Goal: Communication & Community: Answer question/provide support

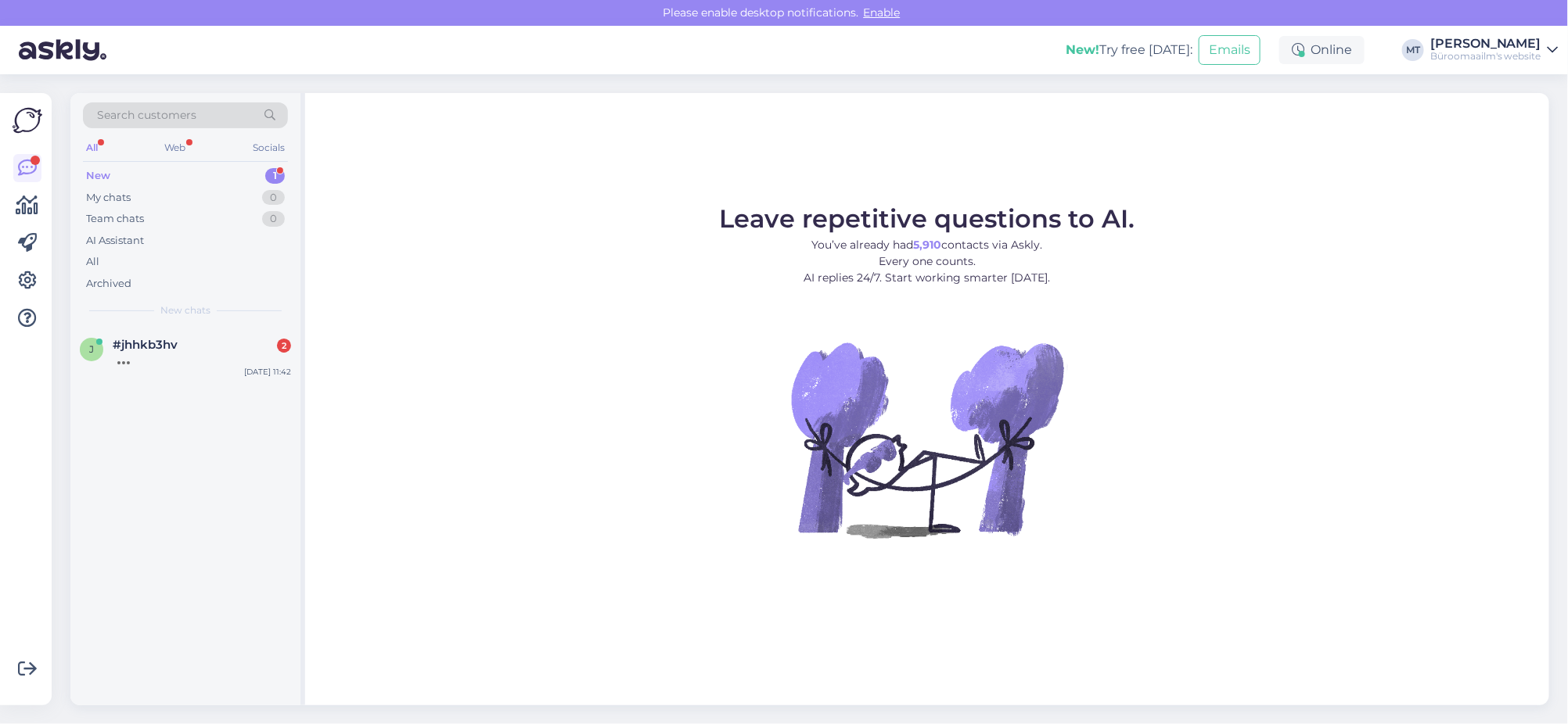
click at [94, 175] on div "New" at bounding box center [97, 176] width 24 height 16
click at [167, 368] on div "Sooviksin teha tellimust [PERSON_NAME] varahaldus OÜ nimel on leping" at bounding box center [201, 366] width 178 height 28
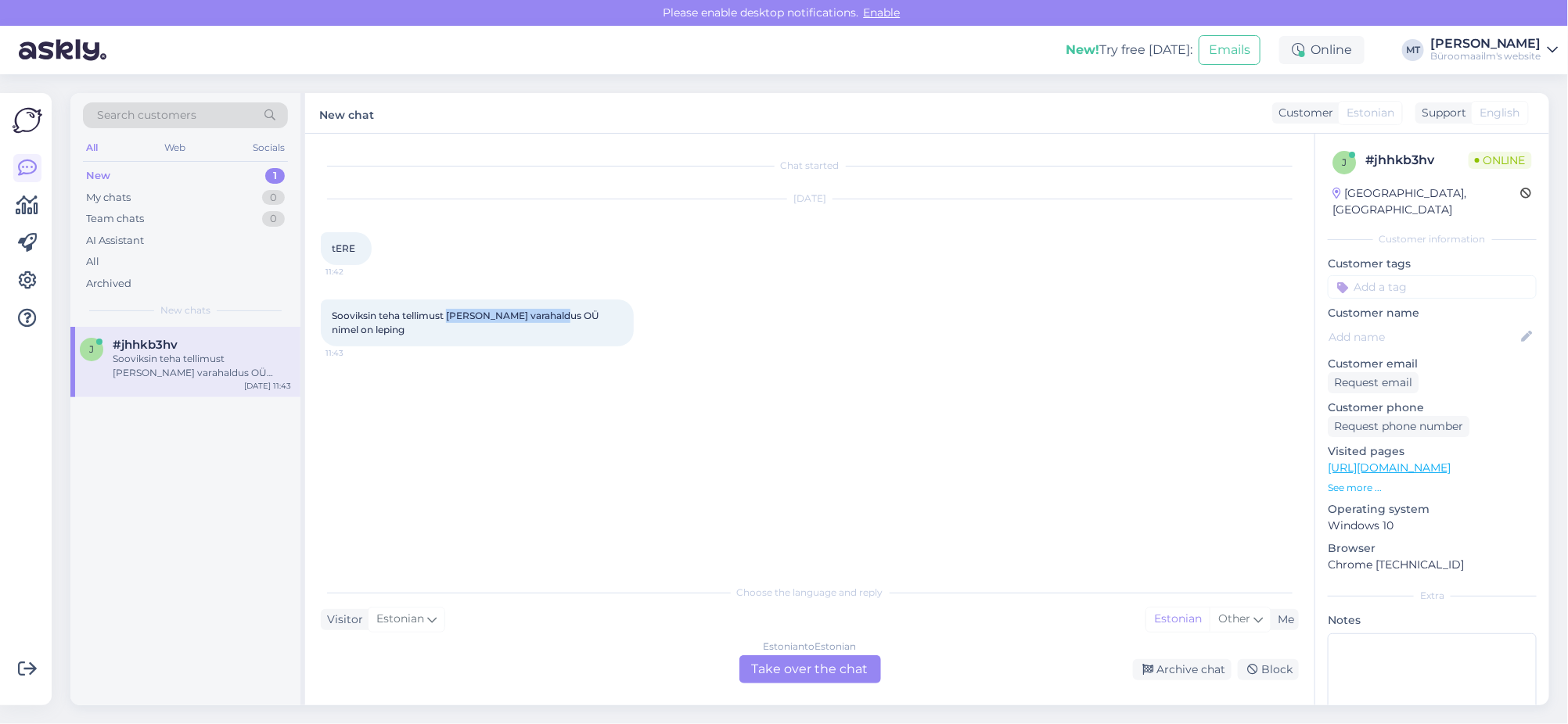
drag, startPoint x: 560, startPoint y: 312, endPoint x: 449, endPoint y: 316, distance: 111.1
click at [449, 316] on span "Sooviksin teha tellimust [PERSON_NAME] varahaldus OÜ nimel on leping" at bounding box center [466, 322] width 269 height 26
copy span "[PERSON_NAME] varahaldus OÜ"
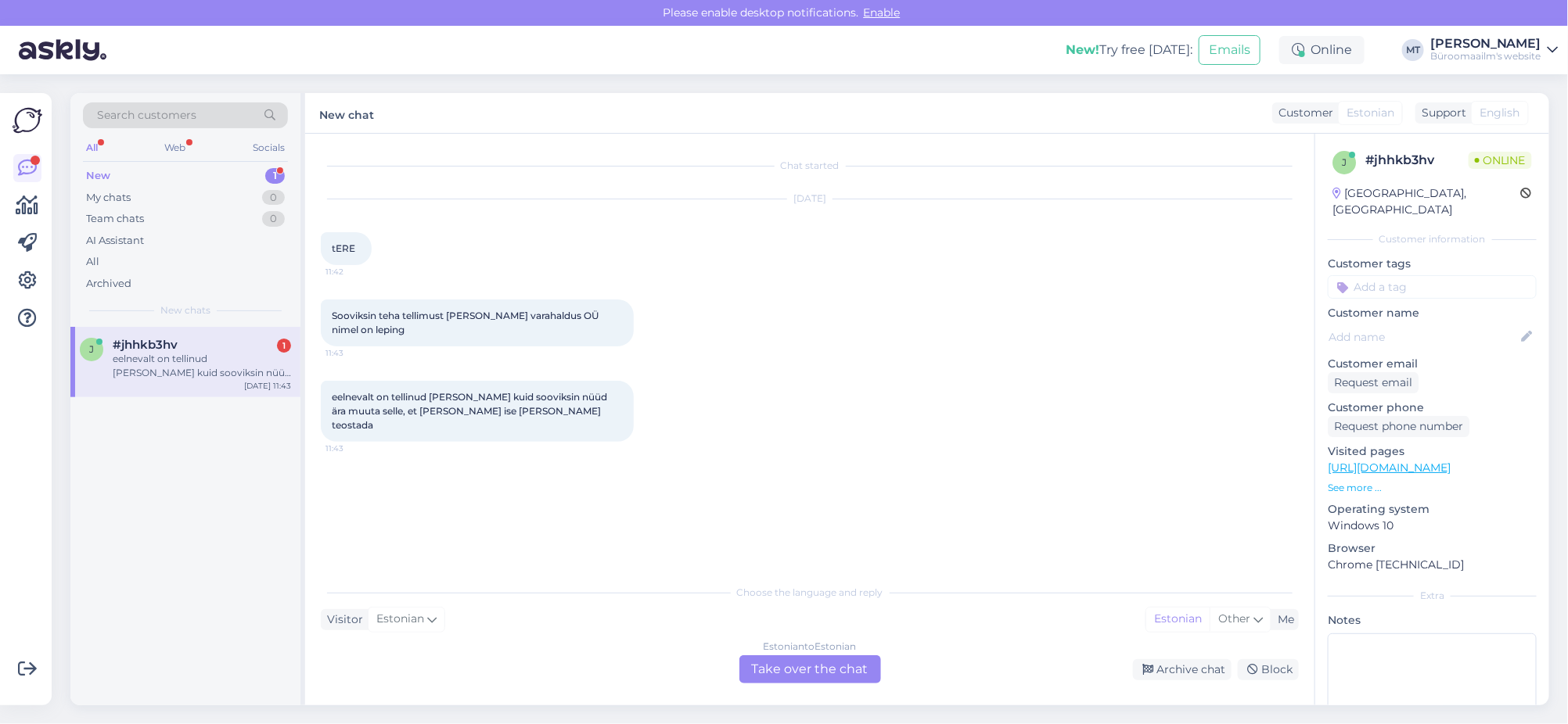
click at [827, 668] on div "Estonian to Estonian Take over the chat" at bounding box center [809, 669] width 141 height 28
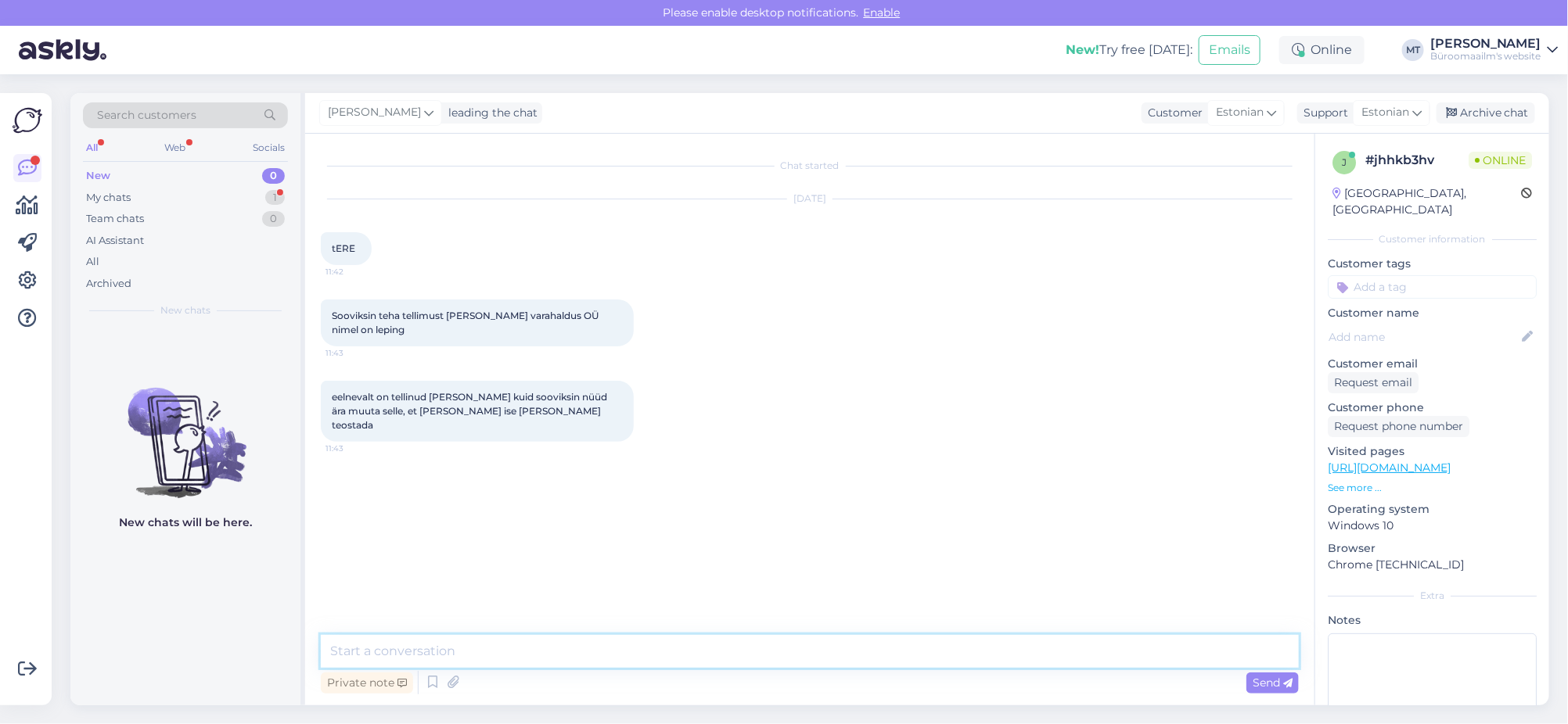
click at [446, 664] on textarea at bounding box center [810, 652] width 978 height 33
type textarea "t"
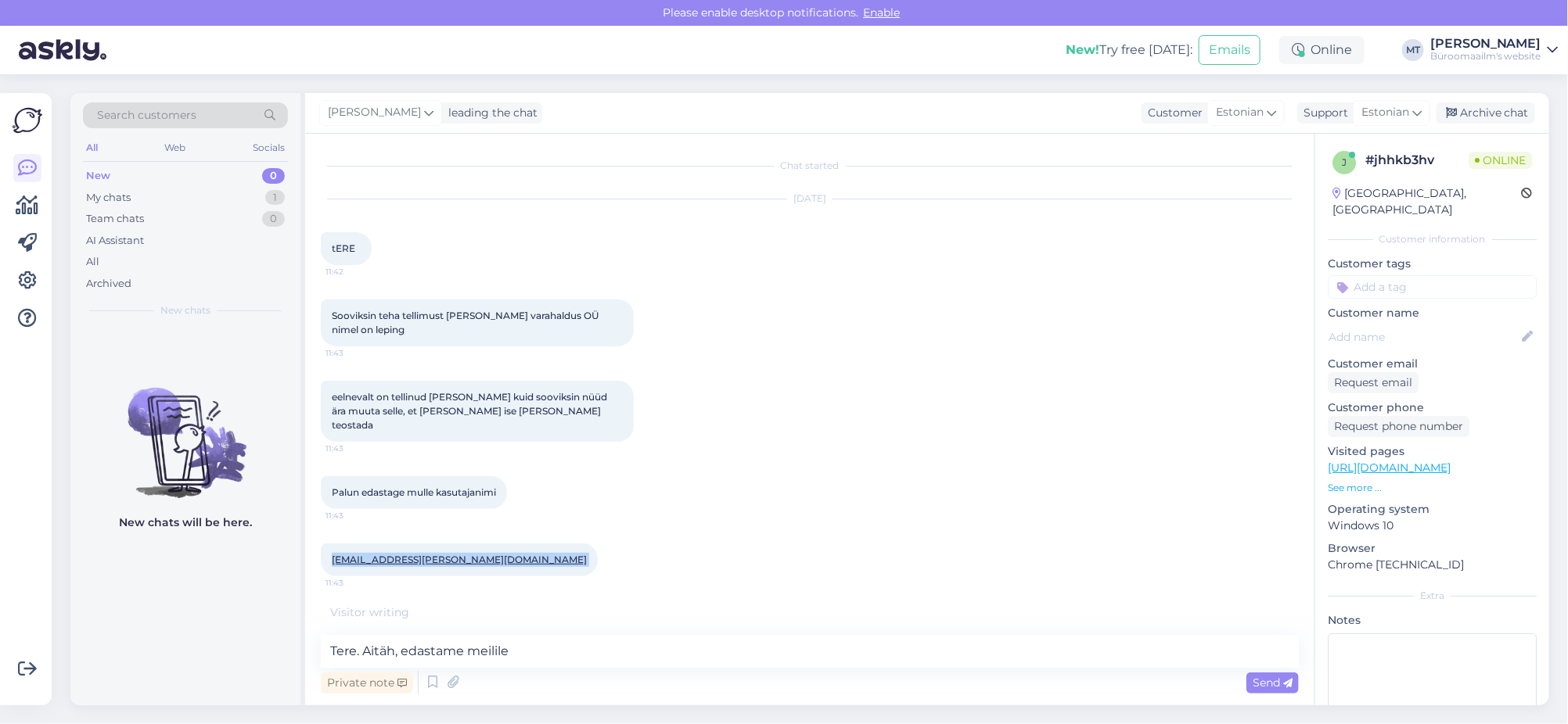
drag, startPoint x: 417, startPoint y: 540, endPoint x: 329, endPoint y: 551, distance: 88.7
click at [329, 551] on div "[EMAIL_ADDRESS][PERSON_NAME][DOMAIN_NAME] 11:43" at bounding box center [459, 561] width 276 height 33
copy div "[EMAIL_ADDRESS][PERSON_NAME][DOMAIN_NAME] 11:43"
click at [607, 650] on textarea "Tere. Aitäh, edastame meilile" at bounding box center [810, 652] width 978 height 33
paste textarea "[EMAIL_ADDRESS][PERSON_NAME][DOMAIN_NAME]"
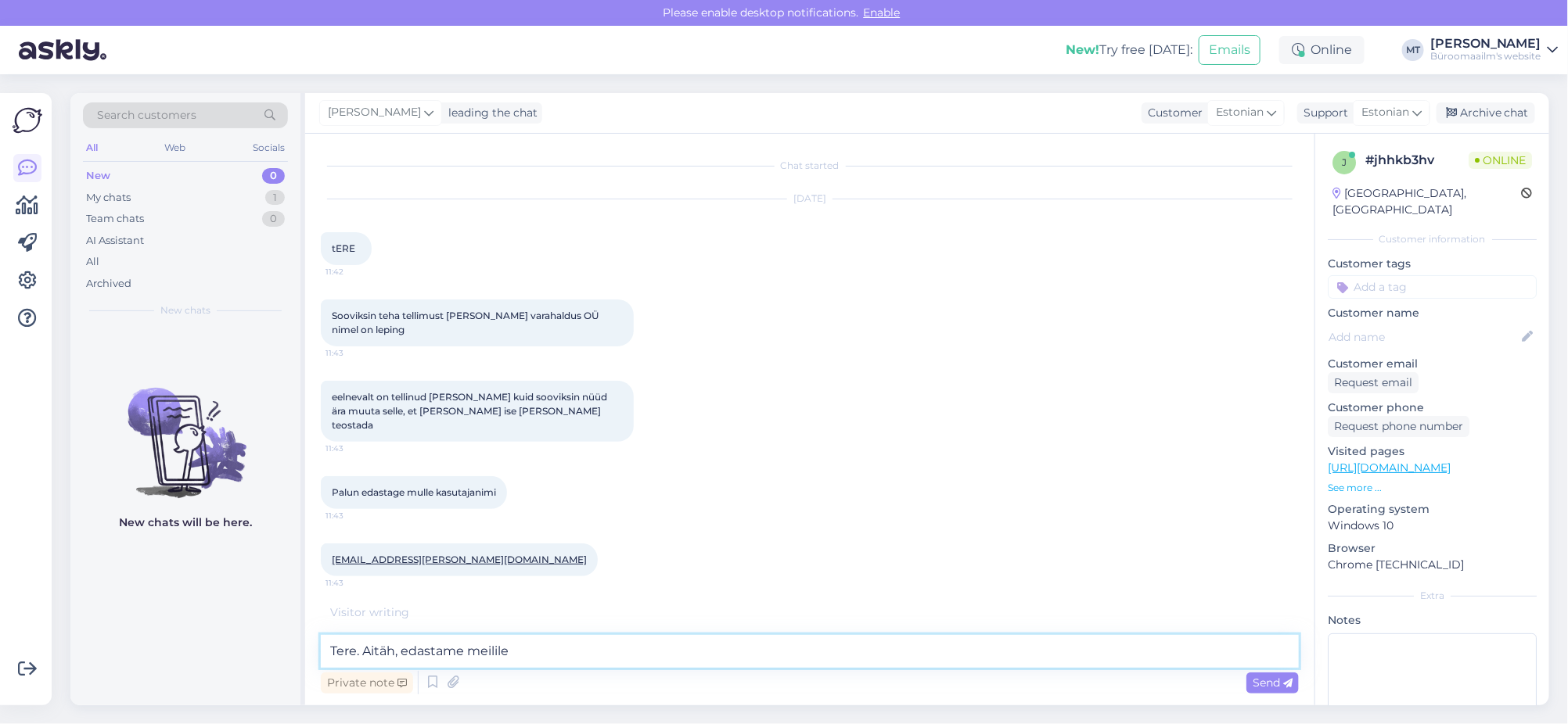
type textarea "Tere. Aitäh, edastame meilile [EMAIL_ADDRESS][PERSON_NAME][DOMAIN_NAME]"
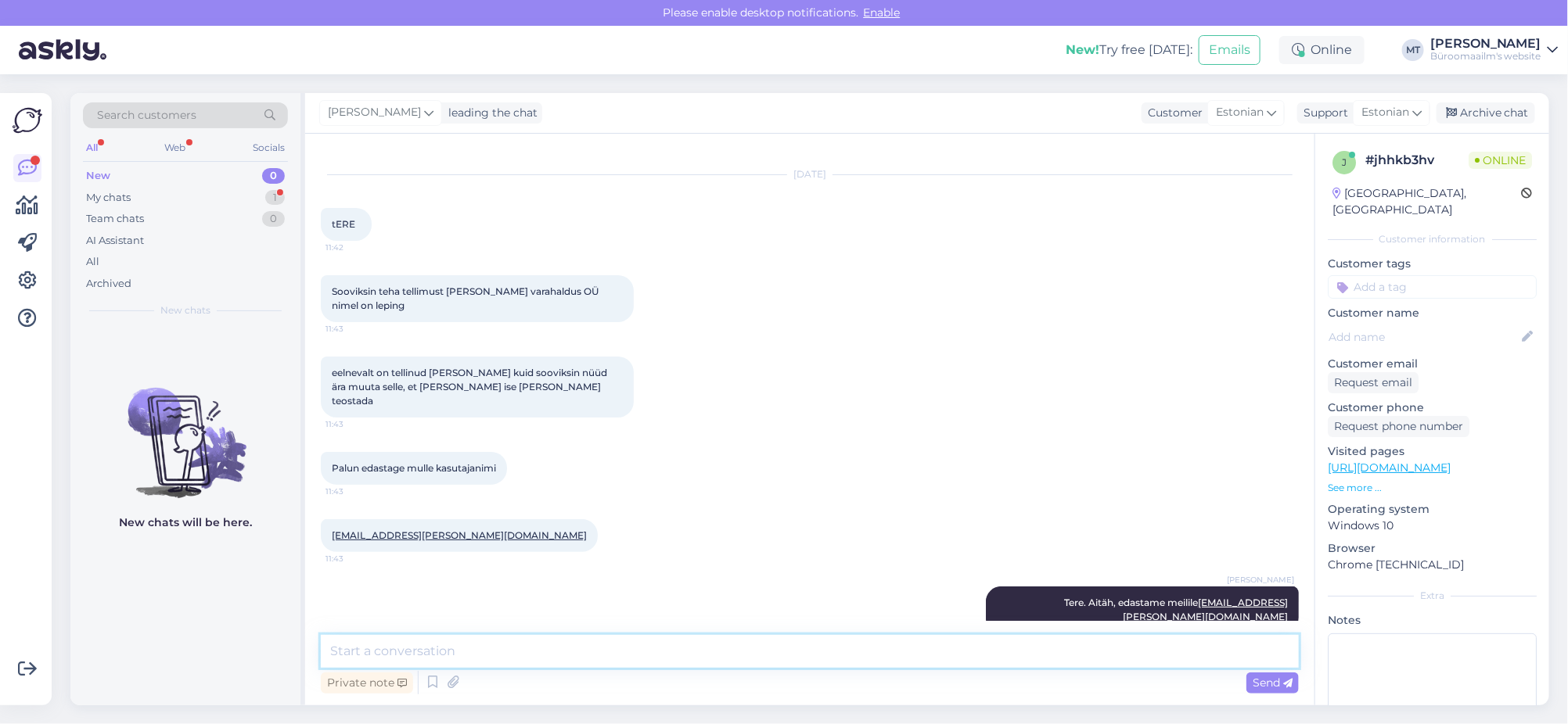
scroll to position [105, 0]
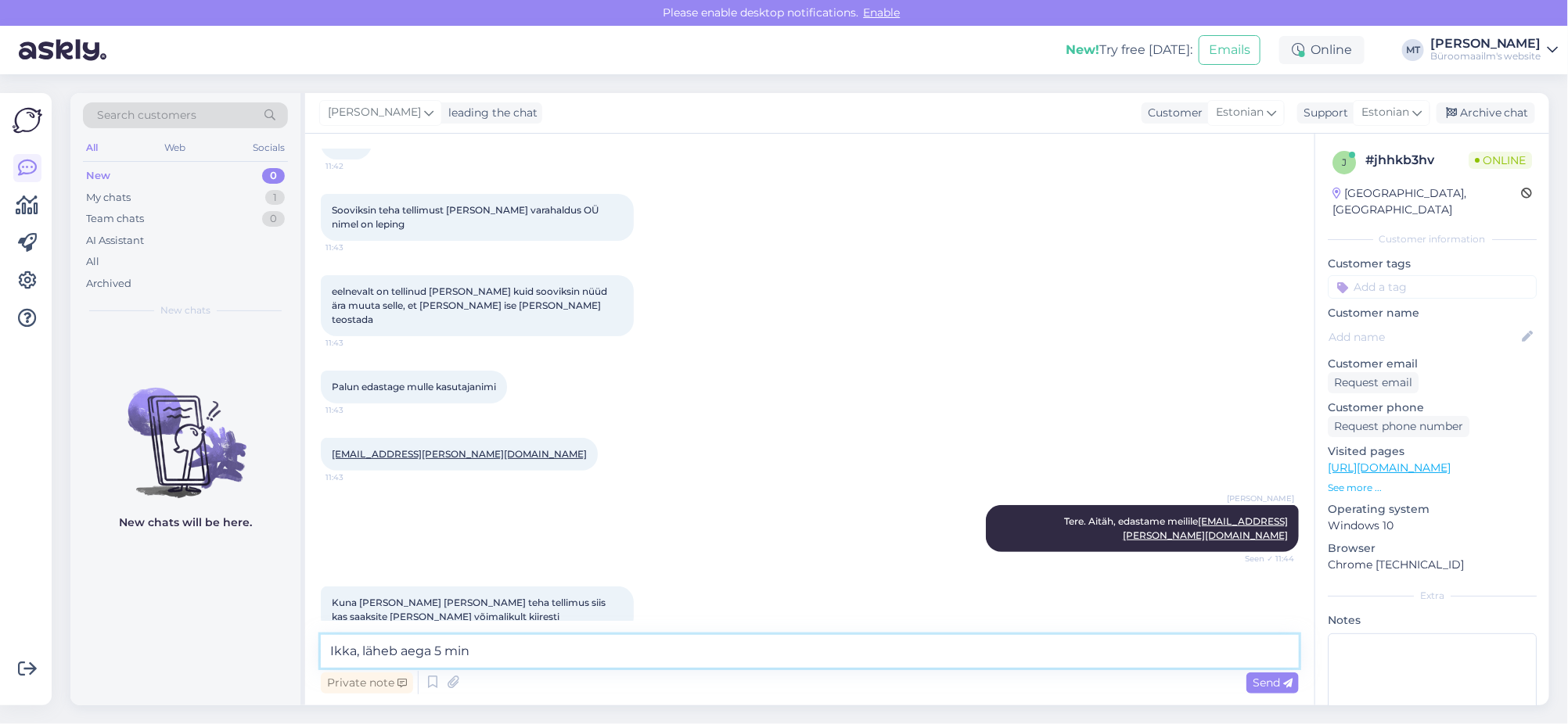
type textarea "Ikka, läheb aega 5 min."
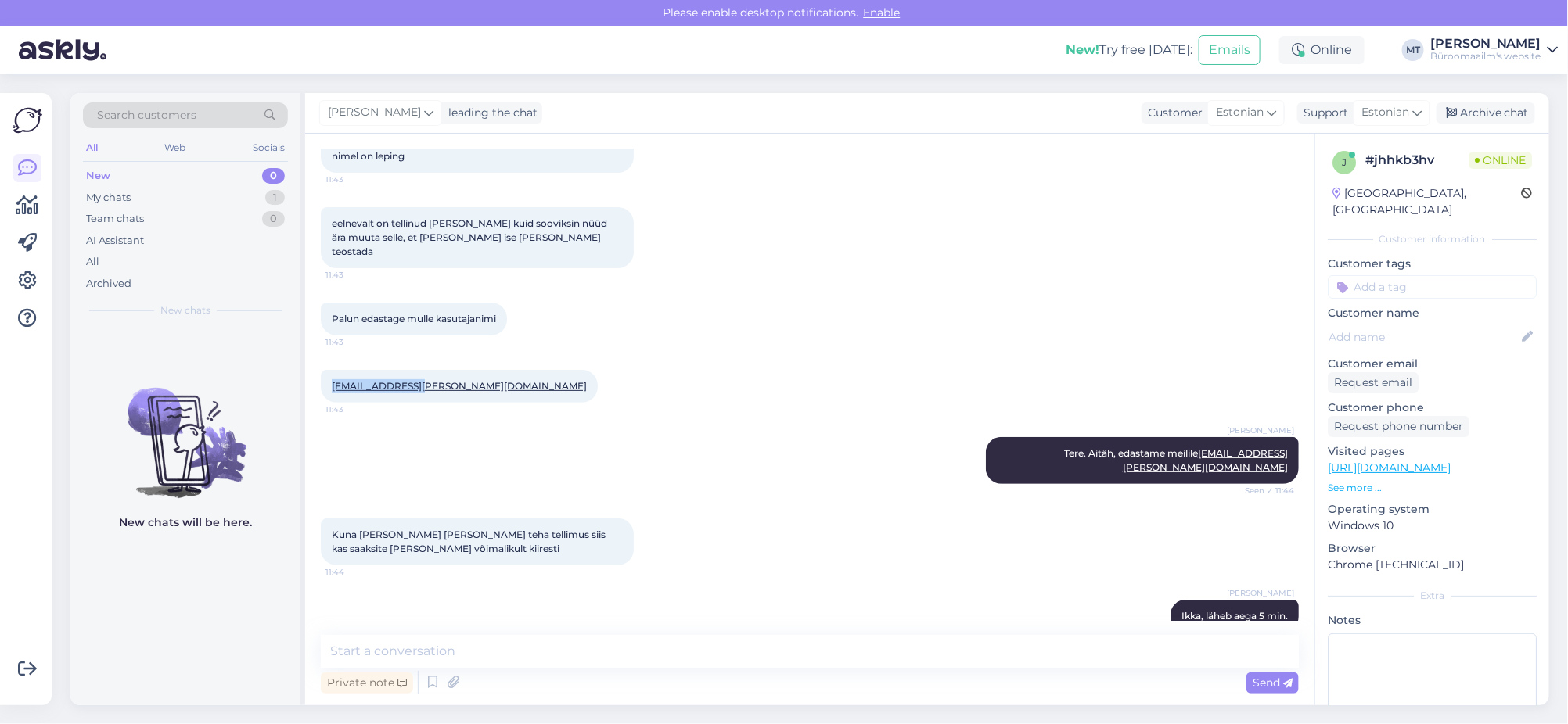
drag, startPoint x: 423, startPoint y: 364, endPoint x: 324, endPoint y: 379, distance: 100.1
click at [324, 379] on div "[EMAIL_ADDRESS][PERSON_NAME][DOMAIN_NAME] 11:43" at bounding box center [459, 386] width 276 height 33
copy link "[EMAIL_ADDRESS][PERSON_NAME][DOMAIN_NAME]"
click at [1513, 107] on div "Archive chat" at bounding box center [1485, 113] width 98 height 21
